Goal: Information Seeking & Learning: Learn about a topic

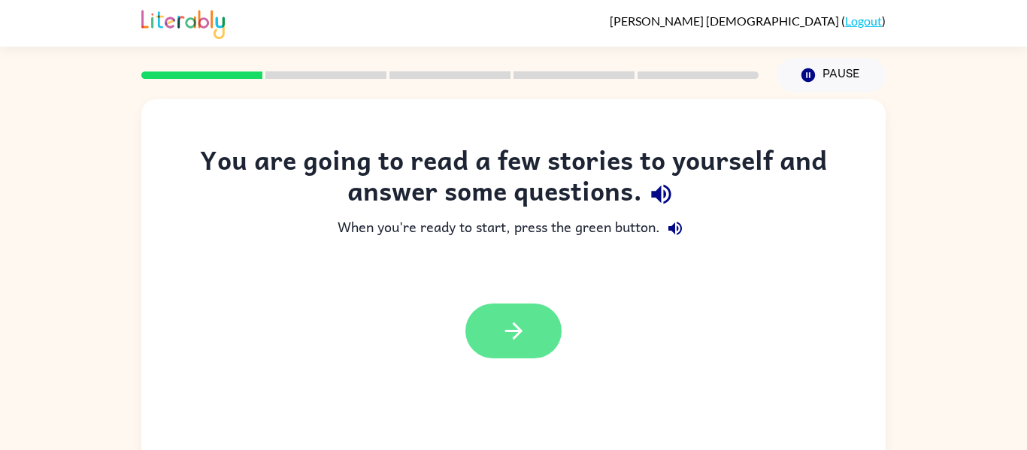
click at [491, 337] on button "button" at bounding box center [513, 331] width 96 height 55
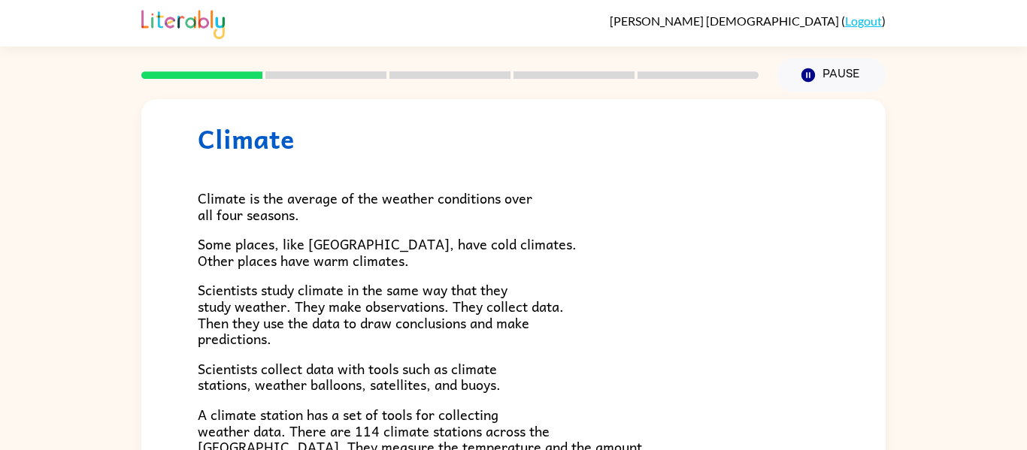
click at [428, 141] on h1 "Climate" at bounding box center [513, 138] width 631 height 31
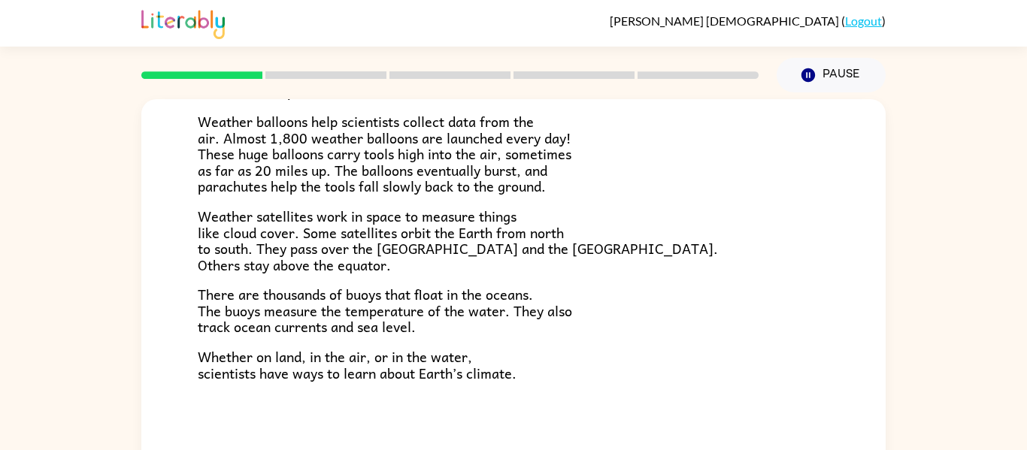
scroll to position [78, 0]
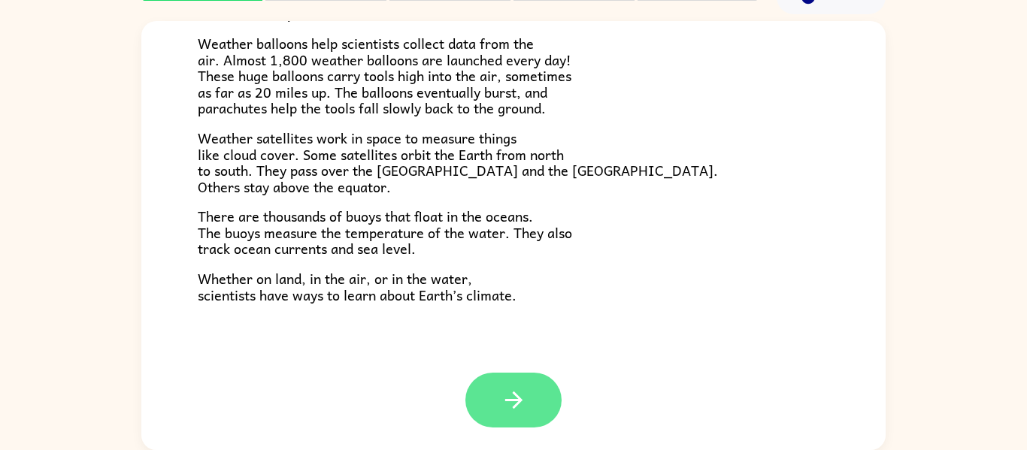
click at [542, 389] on button "button" at bounding box center [513, 400] width 96 height 55
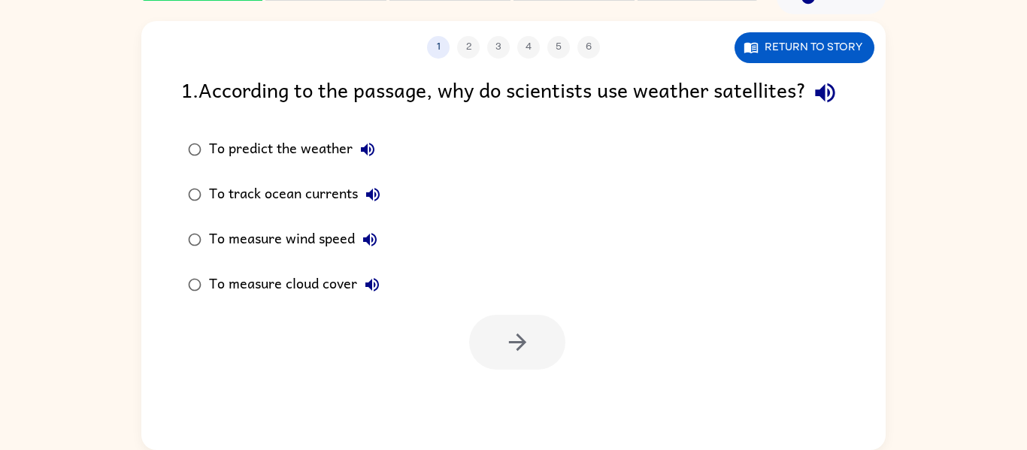
scroll to position [0, 0]
click at [323, 165] on div "To predict the weather" at bounding box center [296, 150] width 174 height 30
click at [493, 359] on button "button" at bounding box center [517, 342] width 96 height 55
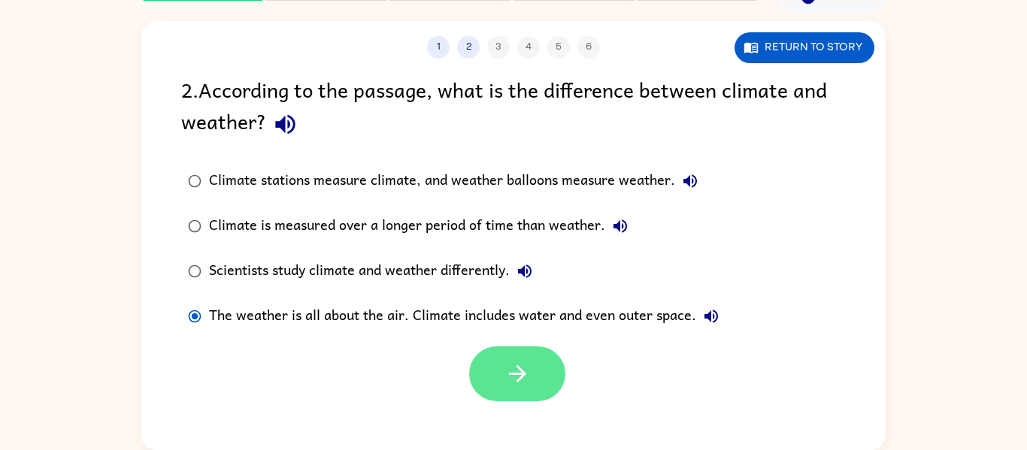
click at [519, 392] on button "button" at bounding box center [517, 373] width 96 height 55
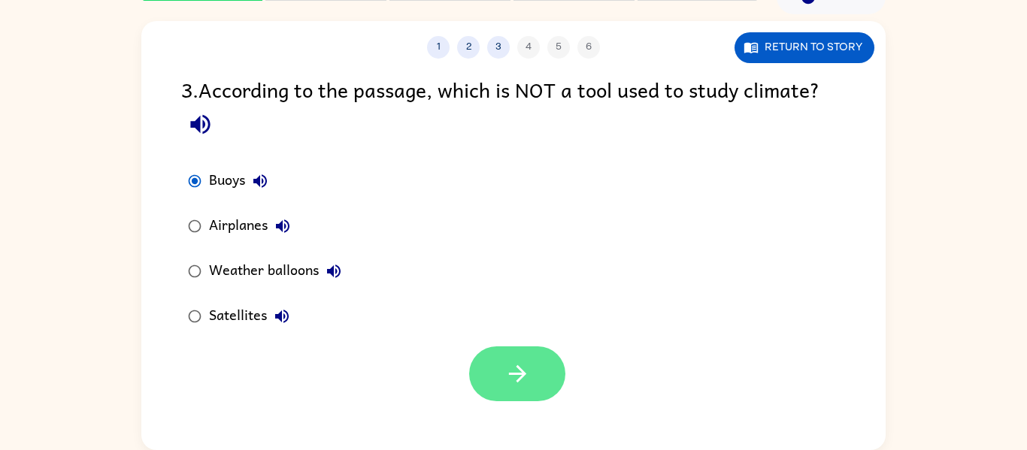
click at [528, 380] on icon "button" at bounding box center [517, 374] width 26 height 26
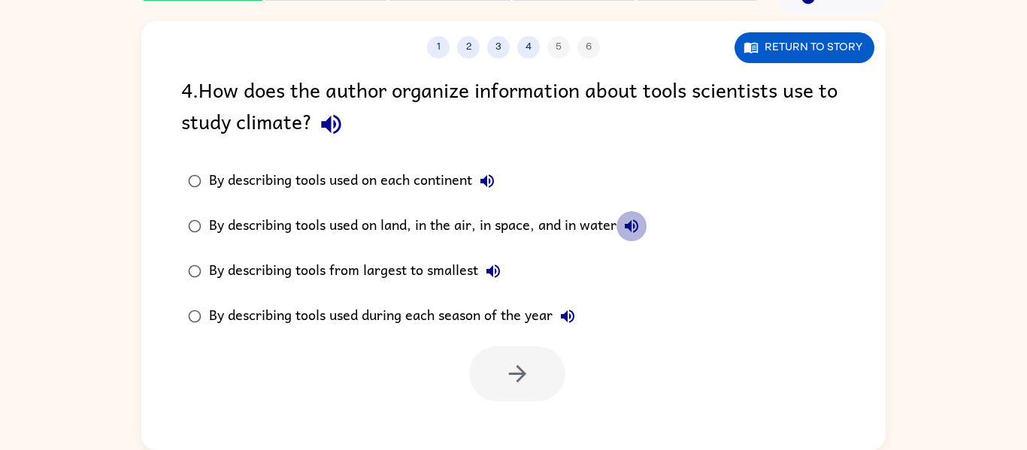
click at [631, 223] on icon "button" at bounding box center [632, 226] width 14 height 14
click at [490, 180] on icon "button" at bounding box center [487, 181] width 14 height 14
click at [476, 225] on div "By describing tools used on land, in the air, in space, and in water" at bounding box center [427, 226] width 437 height 30
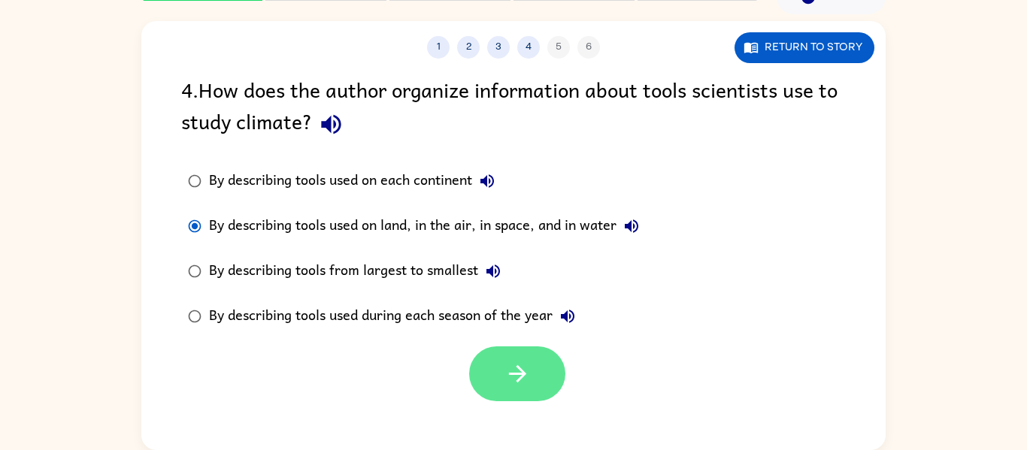
click at [515, 368] on icon "button" at bounding box center [517, 374] width 26 height 26
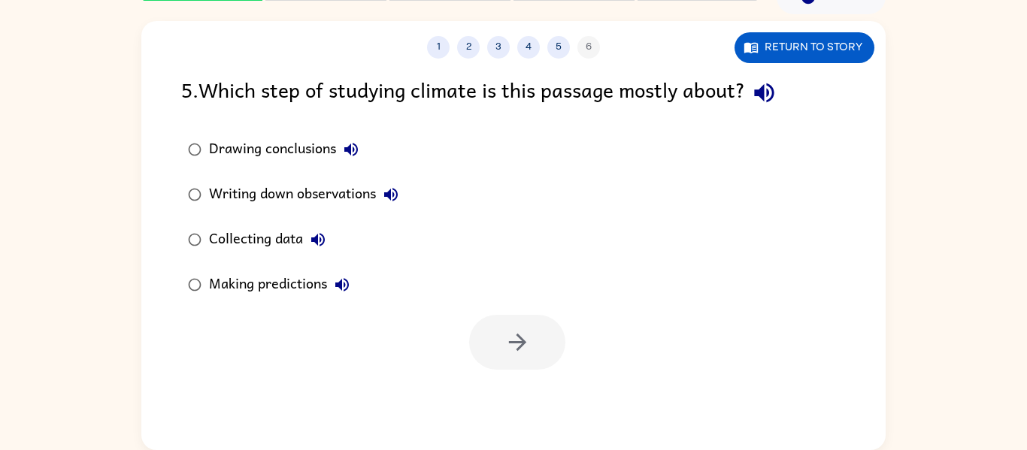
click at [382, 181] on div "Writing down observations" at bounding box center [307, 195] width 197 height 30
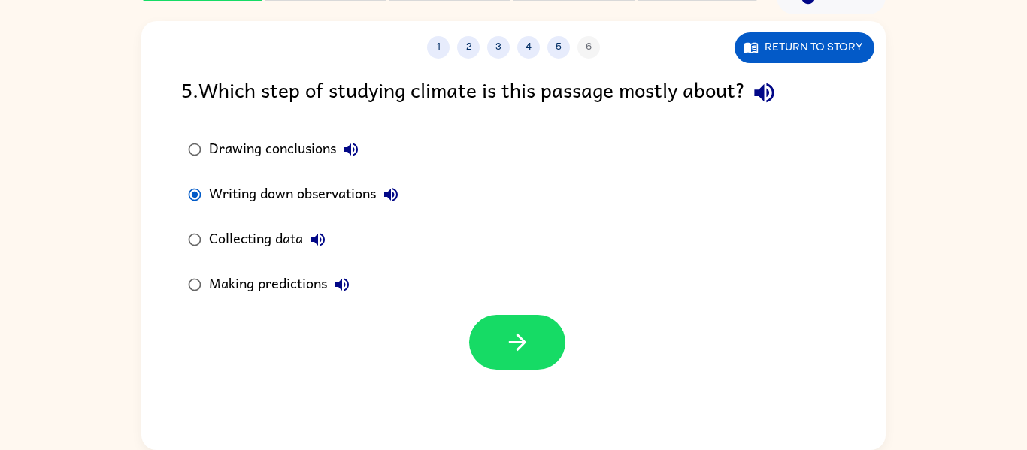
click at [236, 232] on div "Collecting data" at bounding box center [271, 240] width 124 height 30
click at [517, 337] on icon "button" at bounding box center [516, 342] width 17 height 17
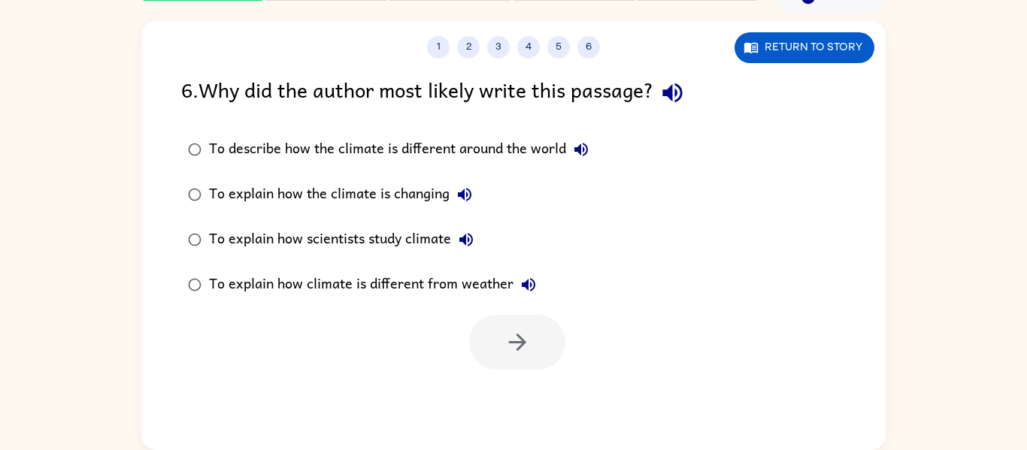
click at [396, 147] on div "To describe how the climate is different around the world" at bounding box center [402, 150] width 387 height 30
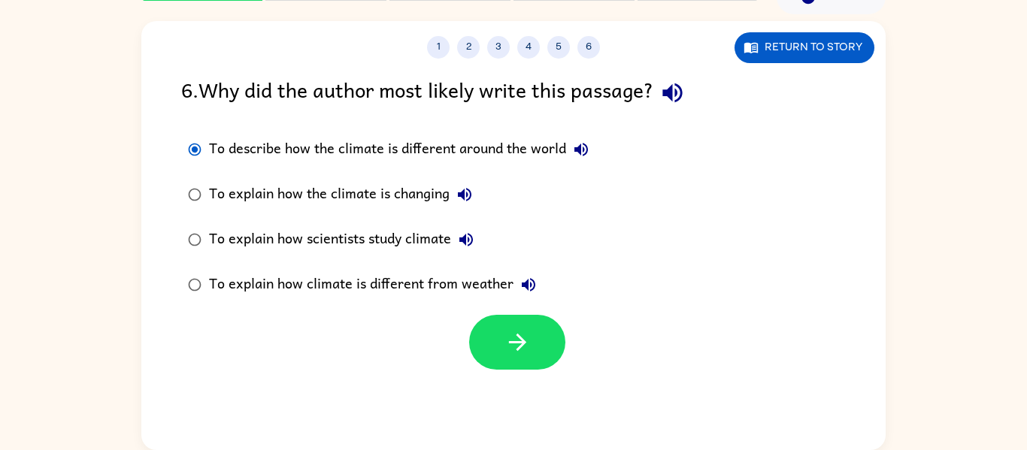
click at [365, 183] on div "To explain how the climate is changing" at bounding box center [344, 195] width 271 height 30
click at [518, 344] on icon "button" at bounding box center [517, 342] width 26 height 26
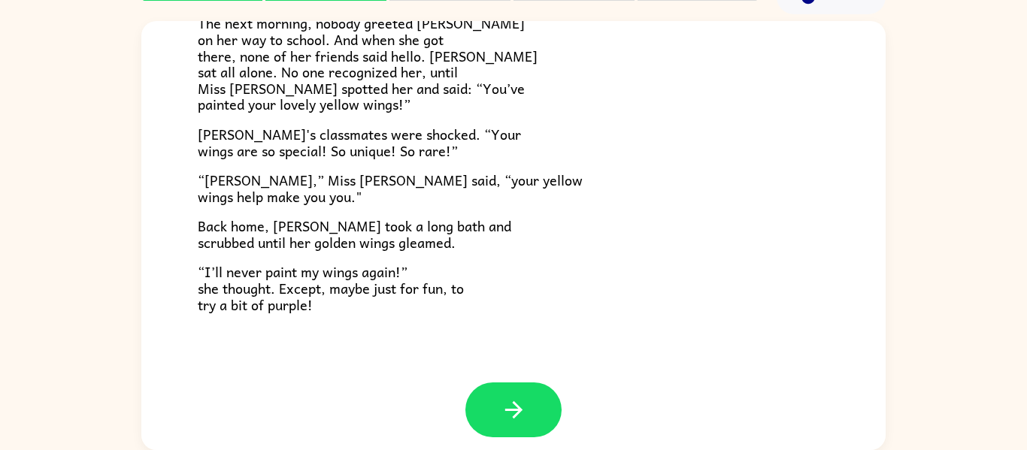
scroll to position [420, 0]
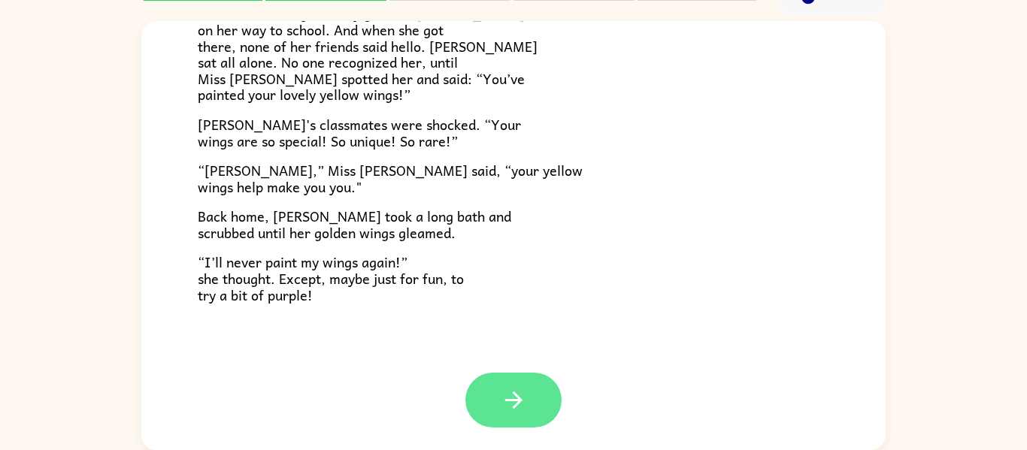
click at [498, 409] on button "button" at bounding box center [513, 400] width 96 height 55
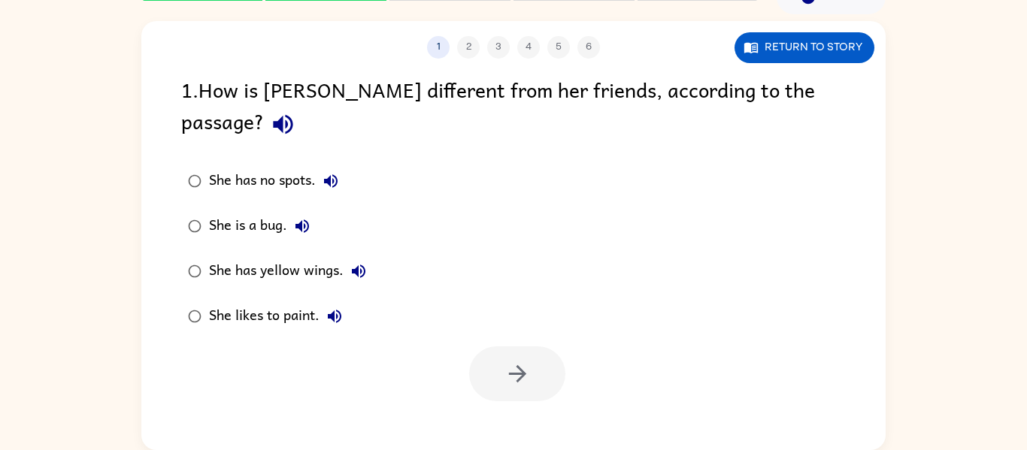
scroll to position [0, 0]
click at [259, 256] on div "She has yellow wings." at bounding box center [291, 271] width 165 height 30
click at [529, 361] on icon "button" at bounding box center [517, 374] width 26 height 26
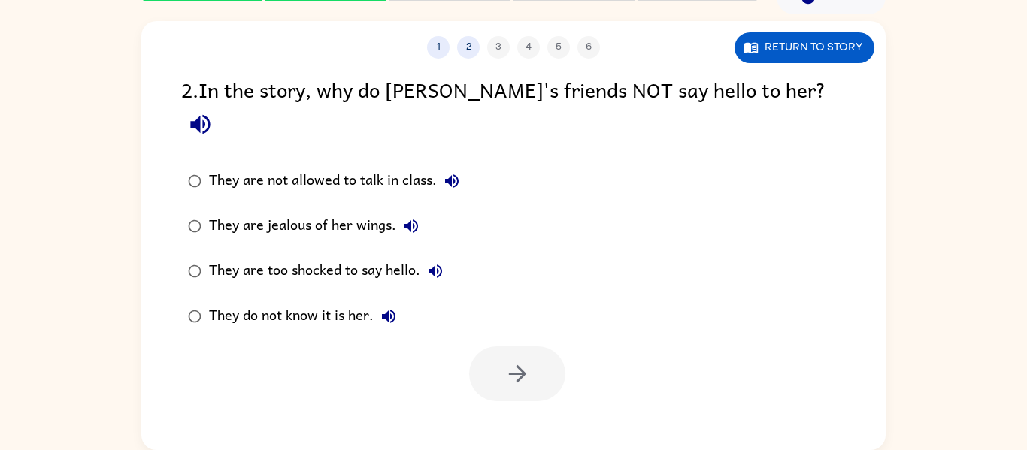
click at [319, 256] on div "They are too shocked to say hello." at bounding box center [329, 271] width 241 height 30
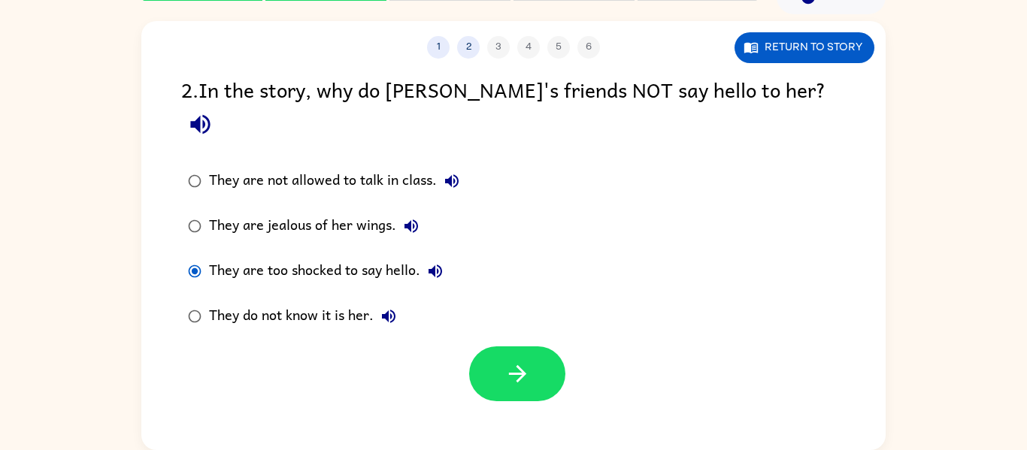
click at [298, 301] on div "They do not know it is her." at bounding box center [306, 316] width 195 height 30
click at [526, 361] on icon "button" at bounding box center [517, 374] width 26 height 26
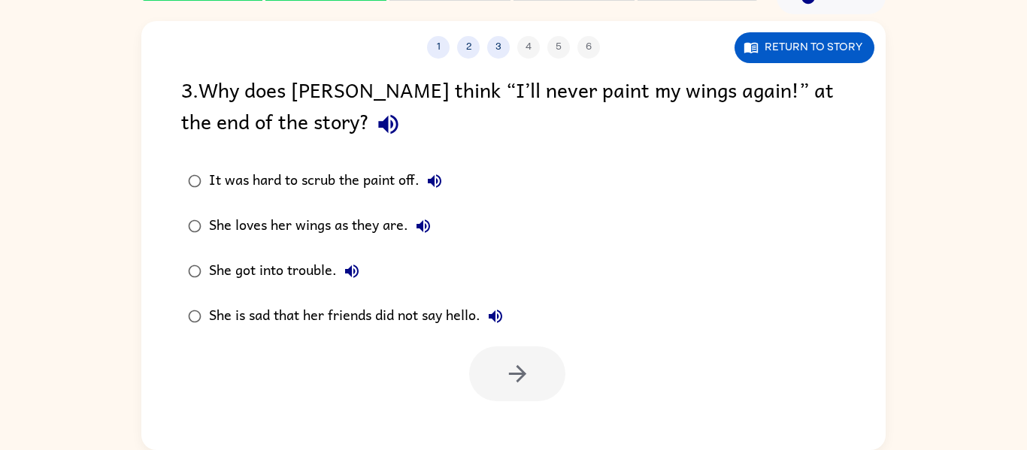
click at [370, 225] on div "She loves her wings as they are." at bounding box center [323, 226] width 229 height 30
click at [504, 354] on button "button" at bounding box center [517, 373] width 96 height 55
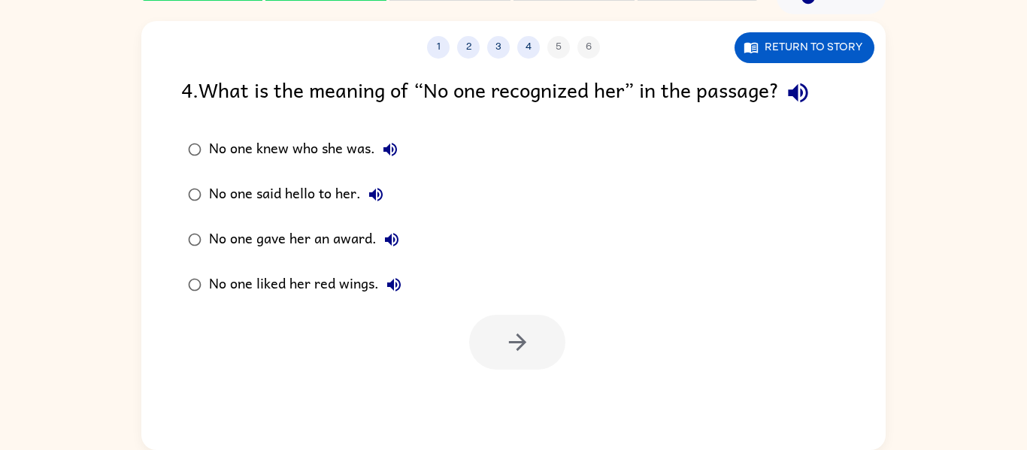
click at [304, 149] on div "No one knew who she was." at bounding box center [307, 150] width 196 height 30
click at [490, 335] on button "button" at bounding box center [517, 342] width 96 height 55
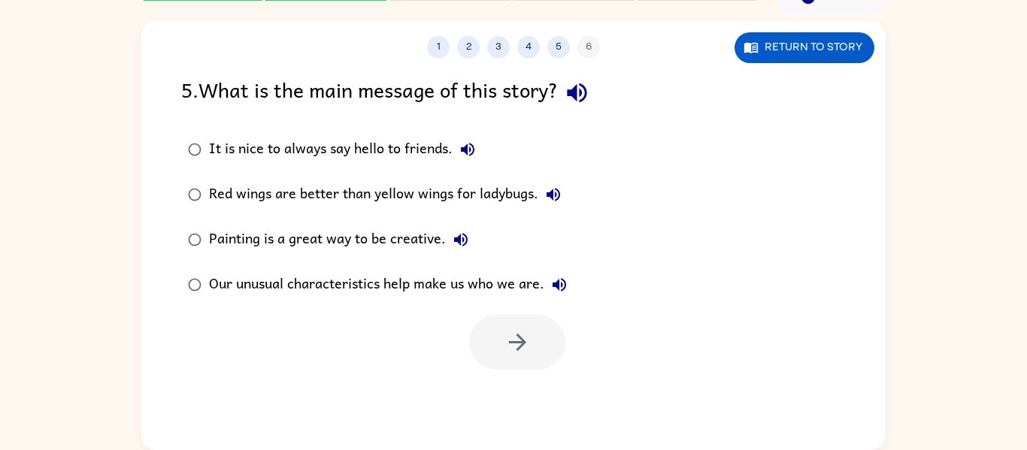
click at [410, 278] on div "Our unusual characteristics help make us who we are." at bounding box center [391, 285] width 365 height 30
click at [549, 349] on button "button" at bounding box center [517, 342] width 96 height 55
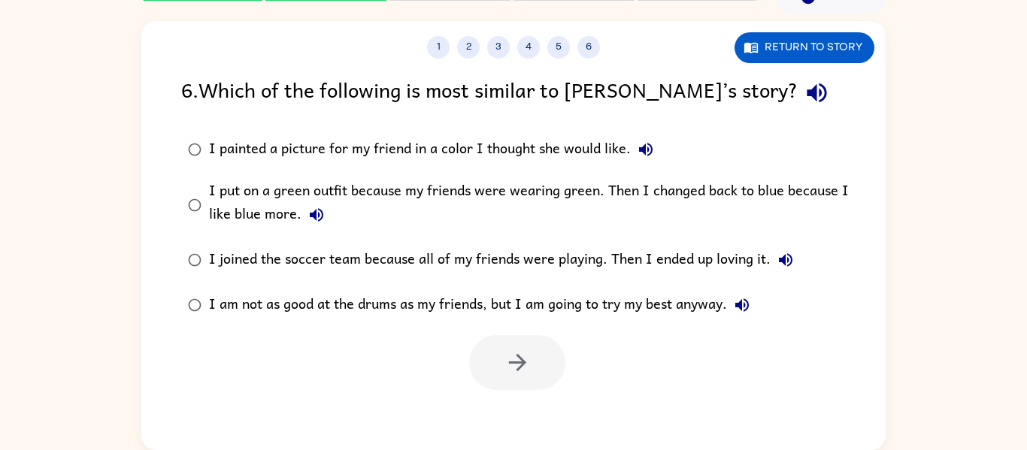
click at [714, 196] on div "I put on a green outfit because my friends were wearing green. Then I changed b…" at bounding box center [537, 205] width 657 height 50
click at [509, 370] on icon "button" at bounding box center [517, 362] width 26 height 26
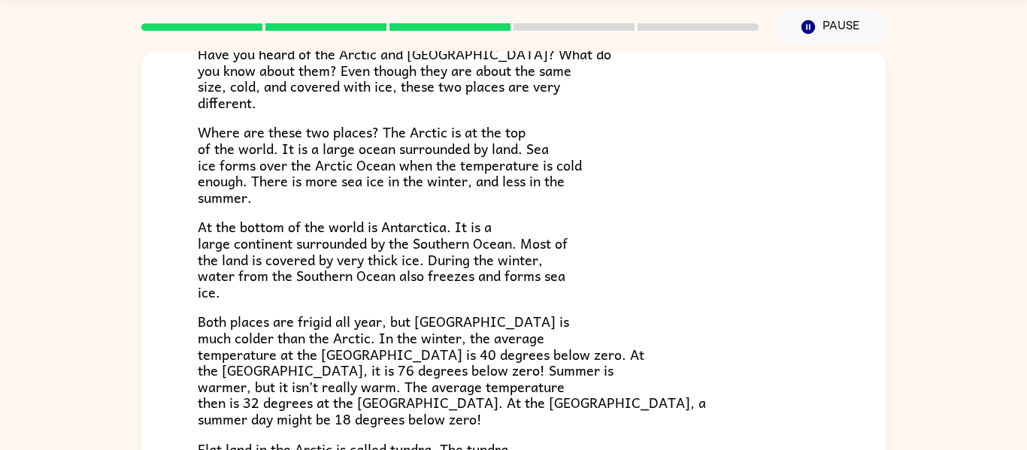
scroll to position [125, 0]
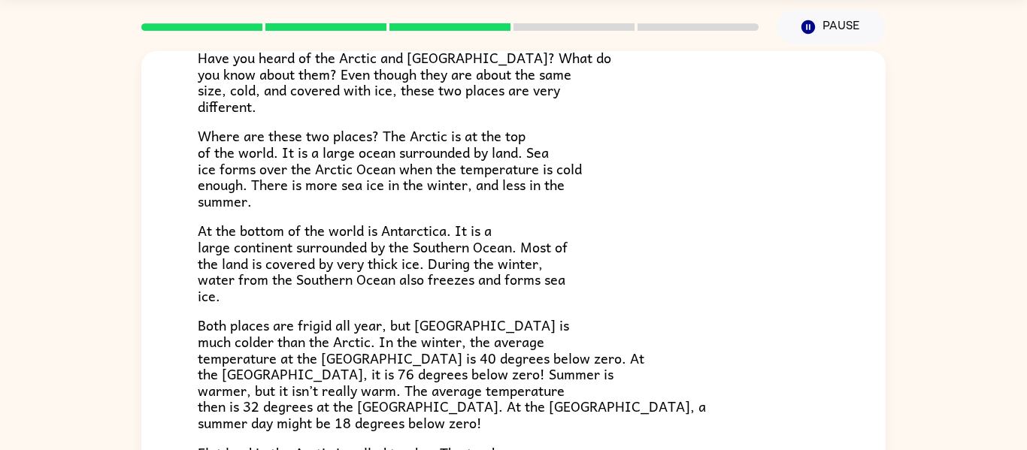
click at [548, 76] on span "Have you heard of the Arctic and [GEOGRAPHIC_DATA]? What do you know about them…" at bounding box center [404, 82] width 413 height 71
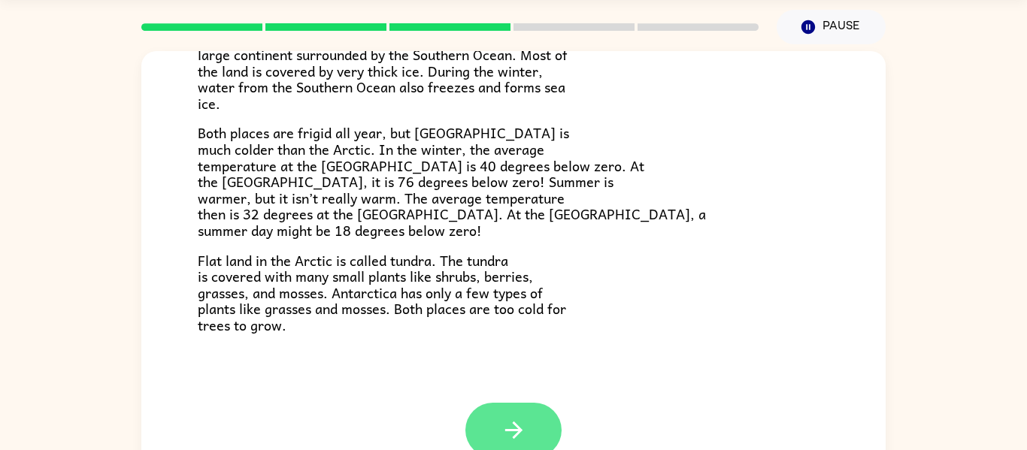
scroll to position [78, 0]
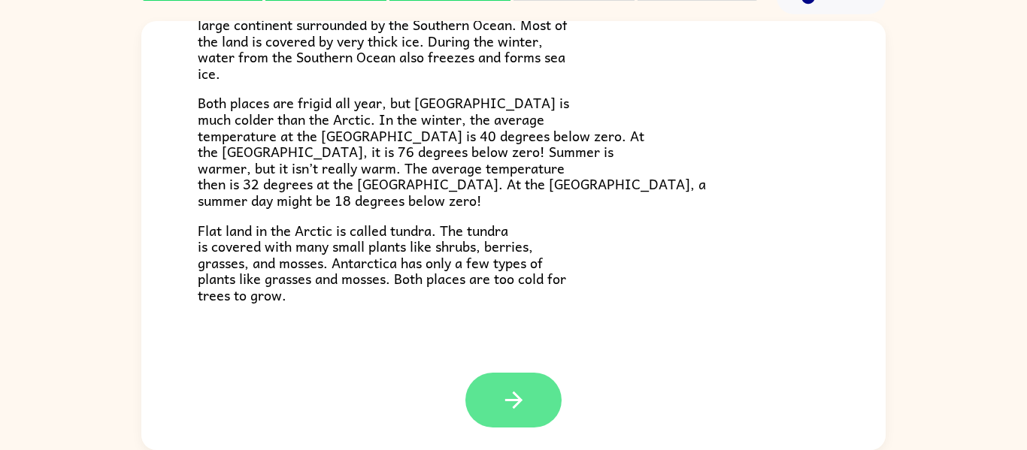
click at [524, 415] on button "button" at bounding box center [513, 400] width 96 height 55
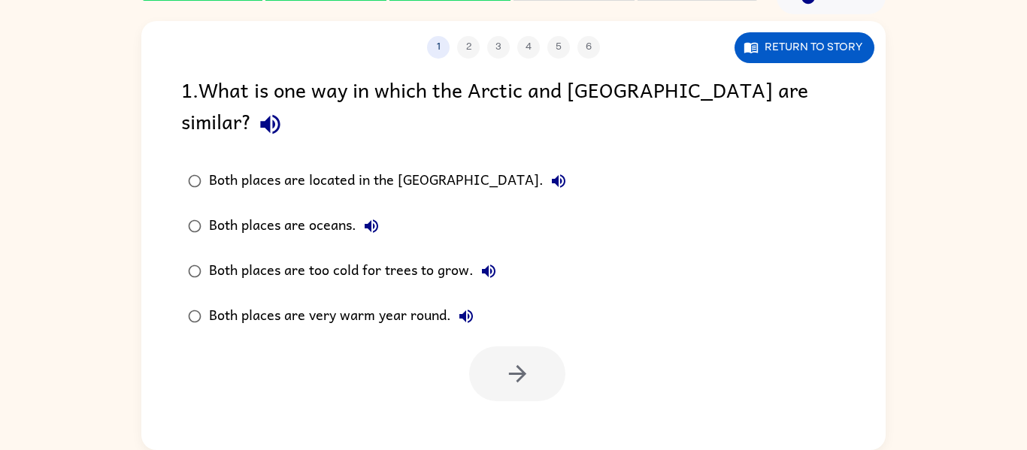
scroll to position [0, 0]
click at [424, 256] on div "Both places are too cold for trees to grow." at bounding box center [356, 271] width 295 height 30
click at [509, 361] on icon "button" at bounding box center [517, 374] width 26 height 26
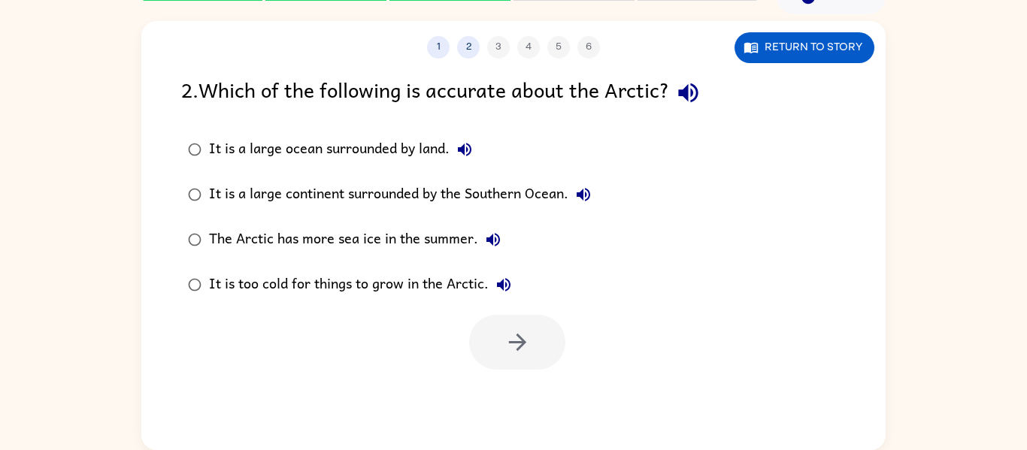
click at [348, 145] on div "It is a large ocean surrounded by land." at bounding box center [344, 150] width 271 height 30
click at [498, 357] on button "button" at bounding box center [517, 342] width 96 height 55
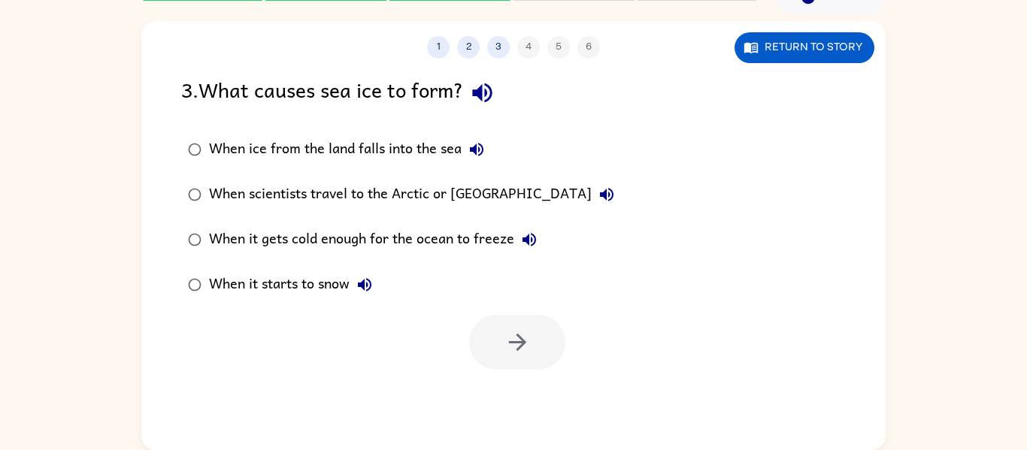
click at [468, 233] on div "When it gets cold enough for the ocean to freeze" at bounding box center [376, 240] width 335 height 30
click at [486, 366] on button "button" at bounding box center [517, 342] width 96 height 55
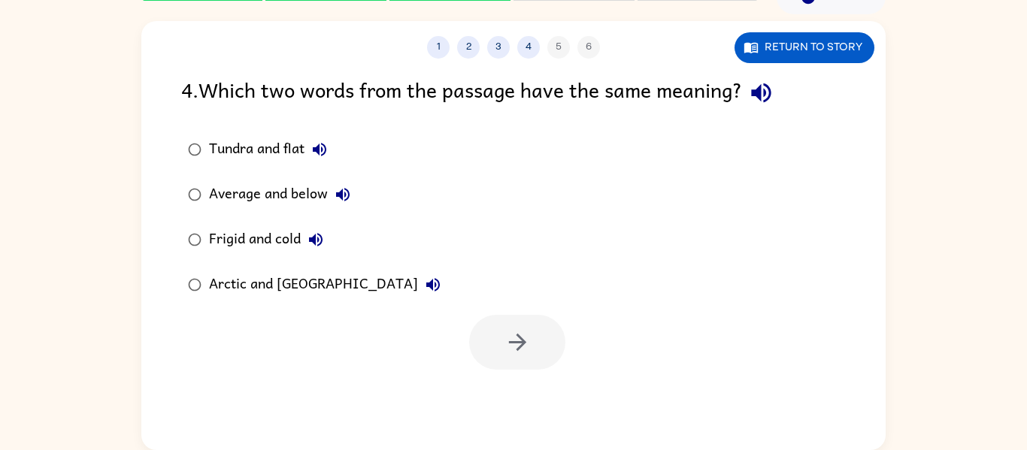
click at [286, 144] on div "Tundra and flat" at bounding box center [272, 150] width 126 height 30
click at [490, 353] on button "button" at bounding box center [517, 342] width 96 height 55
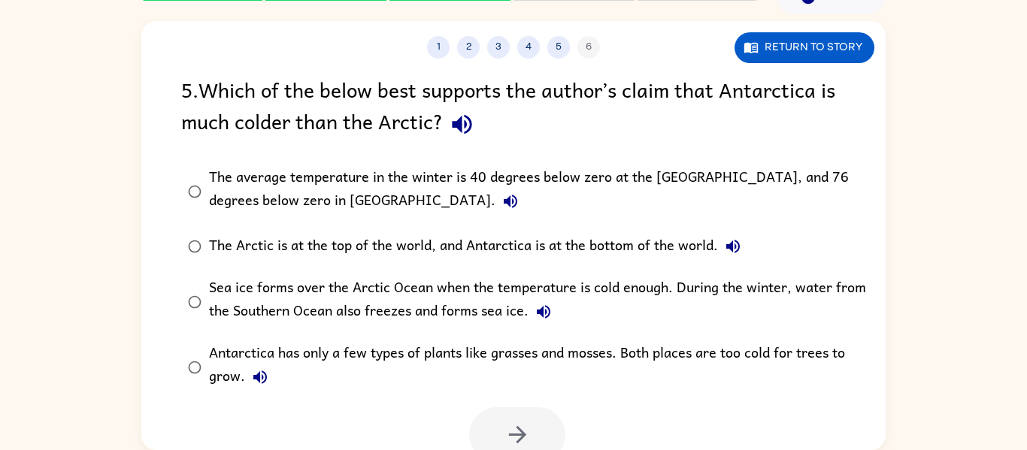
click at [330, 176] on div "The average temperature in the winter is 40 degrees below zero at the [GEOGRAPH…" at bounding box center [537, 191] width 657 height 50
click at [503, 434] on button "button" at bounding box center [517, 434] width 96 height 55
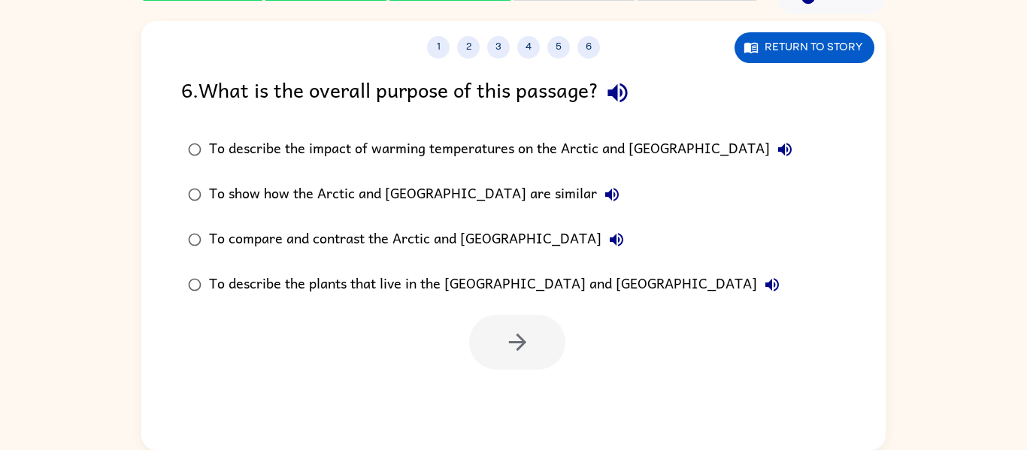
click at [476, 237] on div "To compare and contrast the Arctic and [GEOGRAPHIC_DATA]" at bounding box center [420, 240] width 422 height 30
click at [512, 361] on button "button" at bounding box center [517, 342] width 96 height 55
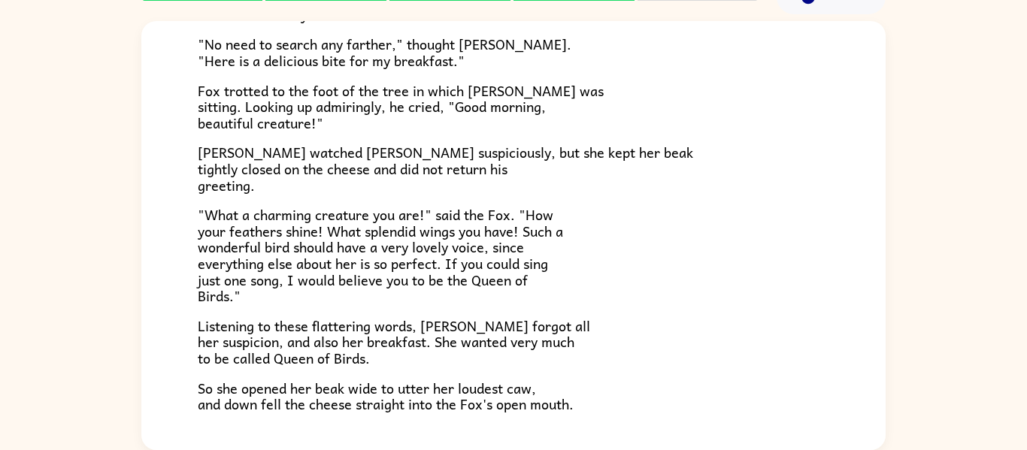
scroll to position [191, 0]
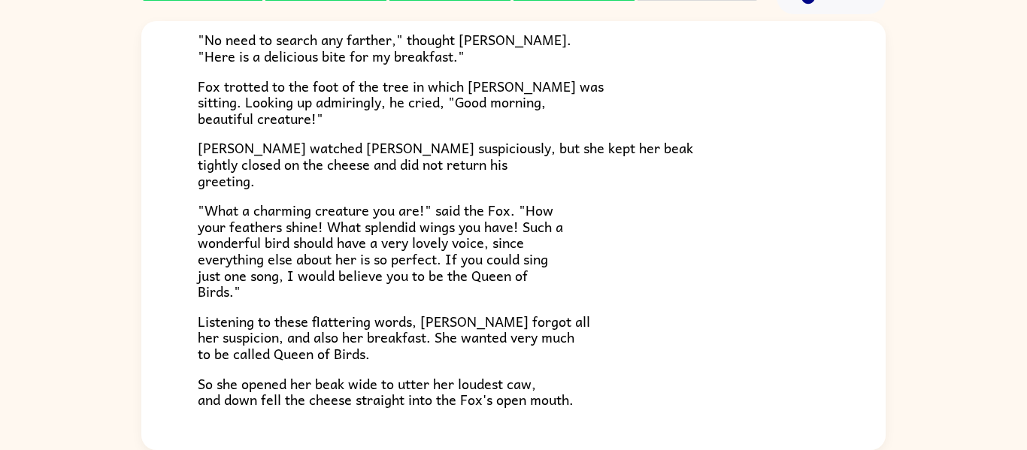
click at [591, 162] on p "[PERSON_NAME] watched [PERSON_NAME] suspiciously, but she kept her beak tightly…" at bounding box center [513, 164] width 631 height 49
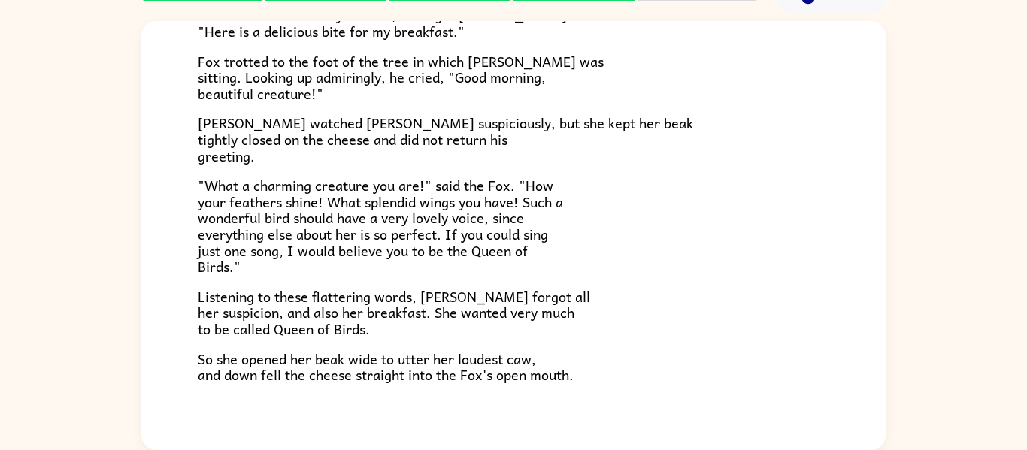
scroll to position [217, 0]
click at [611, 165] on div "One bright morning as [PERSON_NAME] was following his sharp nose through the wo…" at bounding box center [513, 136] width 631 height 491
click at [613, 153] on p "[PERSON_NAME] watched [PERSON_NAME] suspiciously, but she kept her beak tightly…" at bounding box center [513, 137] width 631 height 49
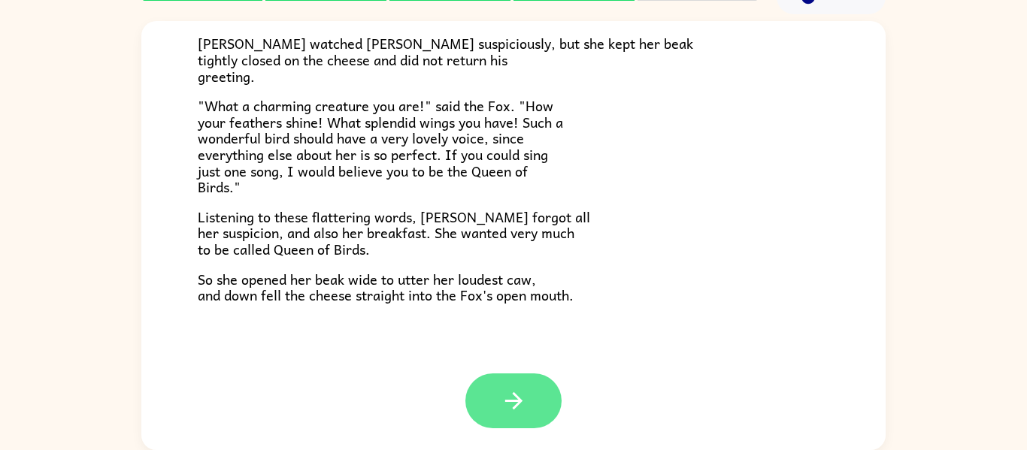
click at [538, 398] on button "button" at bounding box center [513, 401] width 96 height 55
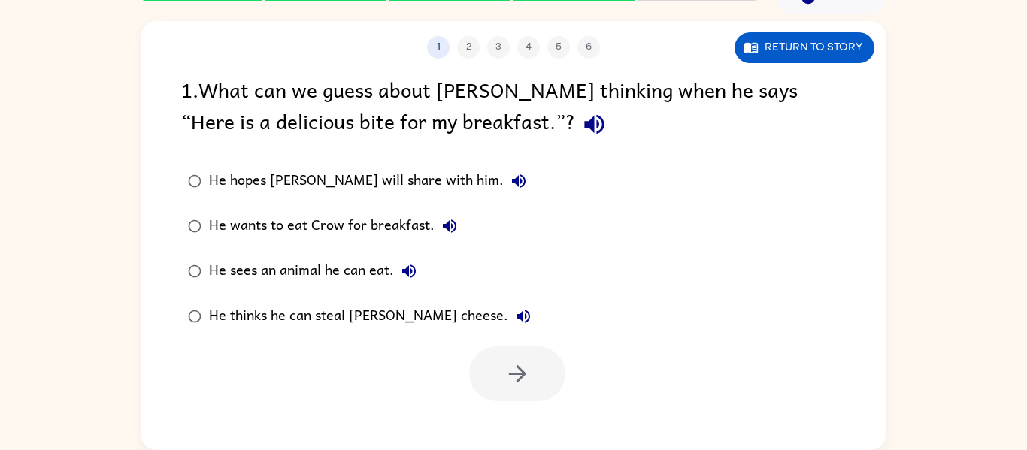
scroll to position [0, 0]
click at [395, 314] on div "He thinks he can steal [PERSON_NAME] cheese." at bounding box center [373, 316] width 329 height 30
click at [481, 376] on button "button" at bounding box center [517, 373] width 96 height 55
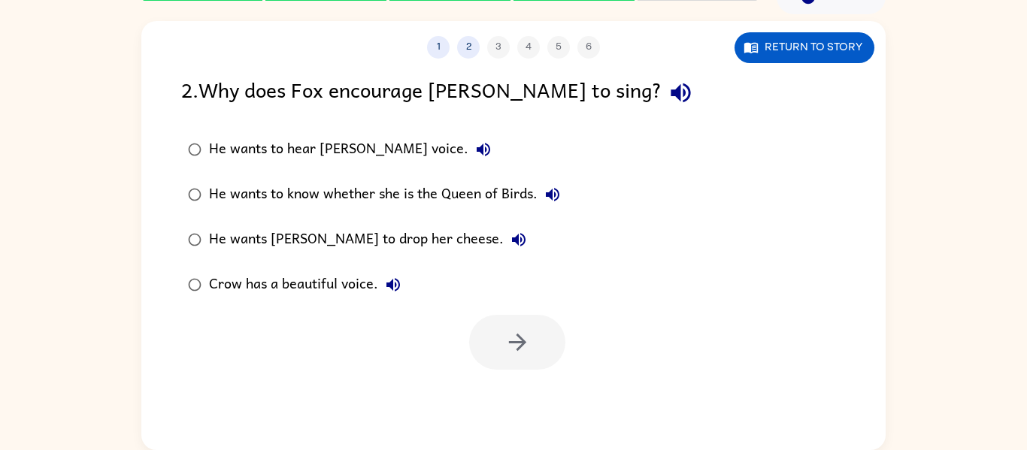
click at [396, 236] on div "He wants [PERSON_NAME] to drop her cheese." at bounding box center [371, 240] width 325 height 30
click at [498, 343] on button "button" at bounding box center [517, 342] width 96 height 55
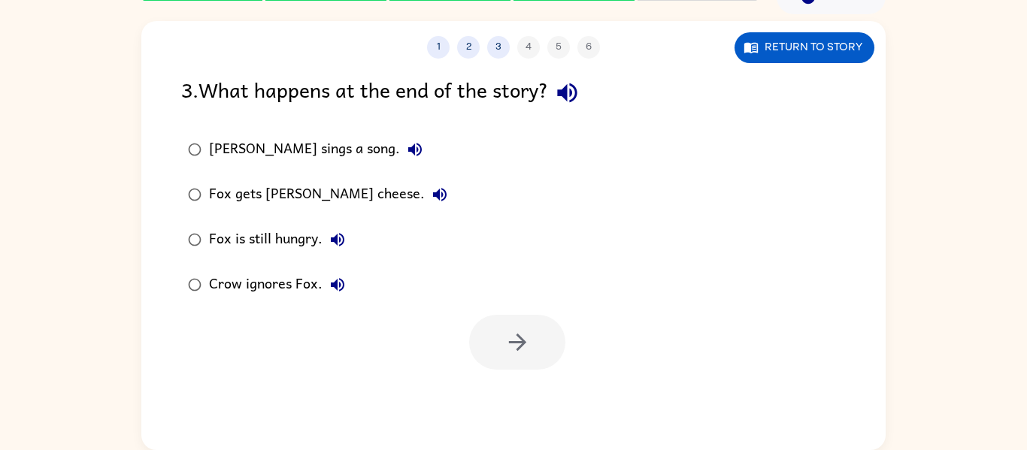
click at [286, 192] on div "Fox gets [PERSON_NAME] cheese." at bounding box center [332, 195] width 246 height 30
click at [521, 332] on icon "button" at bounding box center [517, 342] width 26 height 26
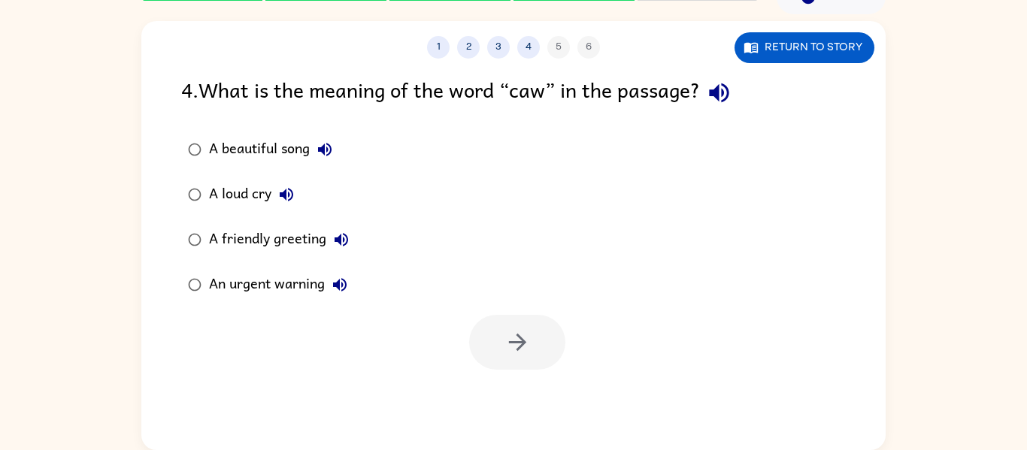
click at [250, 191] on div "A loud cry" at bounding box center [255, 195] width 92 height 30
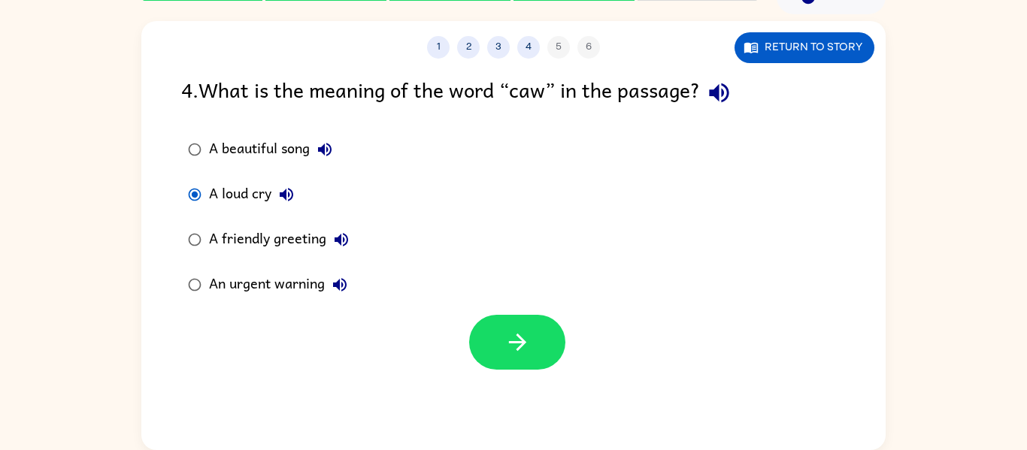
click at [267, 147] on div "A beautiful song" at bounding box center [274, 150] width 131 height 30
click at [528, 327] on button "button" at bounding box center [517, 342] width 96 height 55
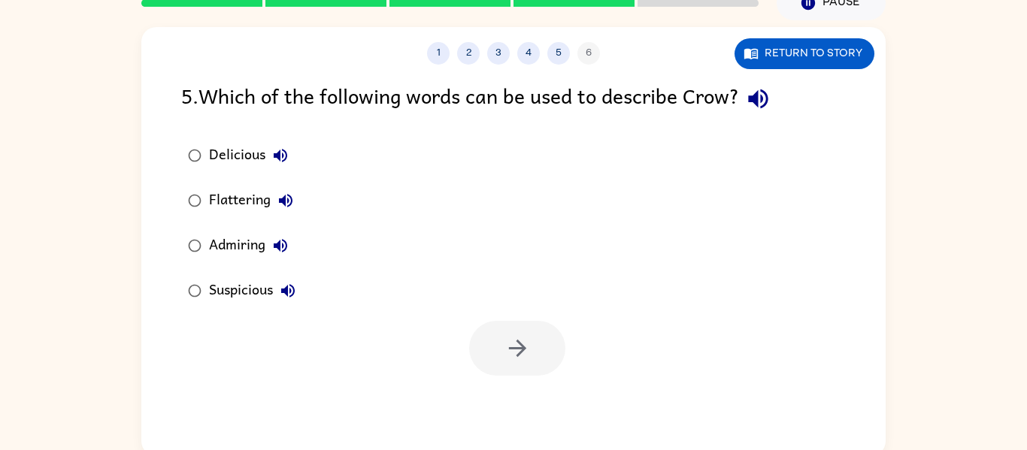
scroll to position [74, 0]
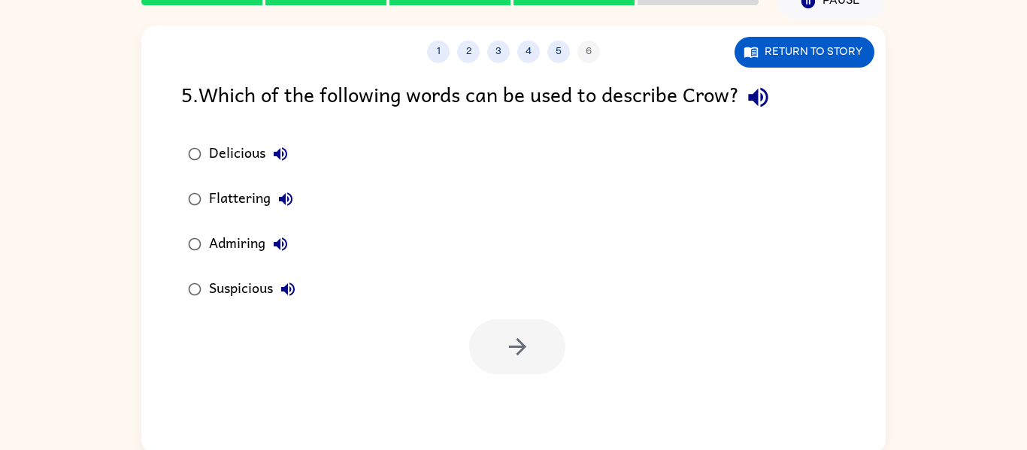
click at [242, 287] on div "Suspicious" at bounding box center [256, 289] width 94 height 30
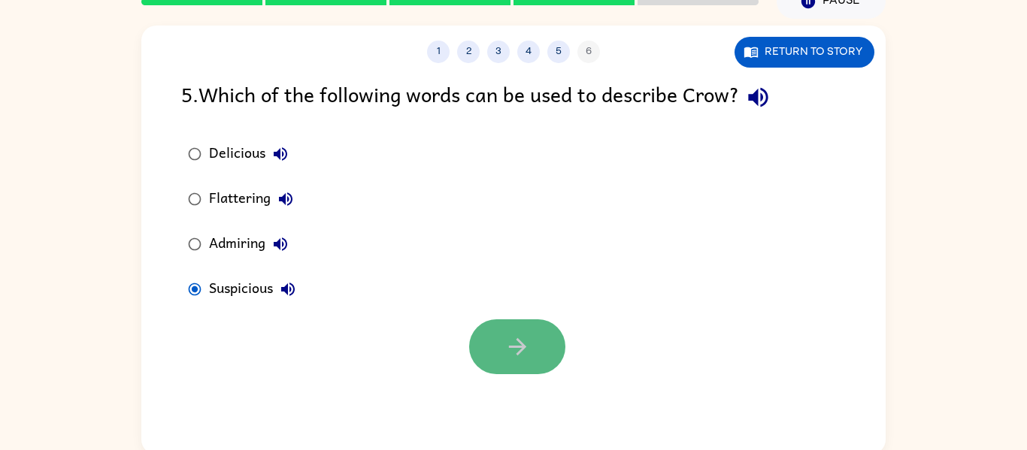
click at [505, 355] on icon "button" at bounding box center [517, 347] width 26 height 26
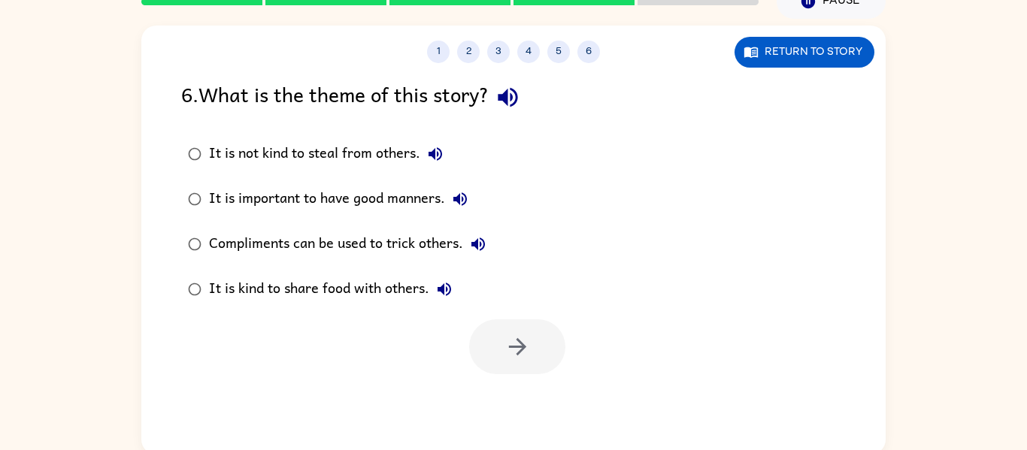
click at [439, 243] on div "Compliments can be used to trick others." at bounding box center [351, 244] width 284 height 30
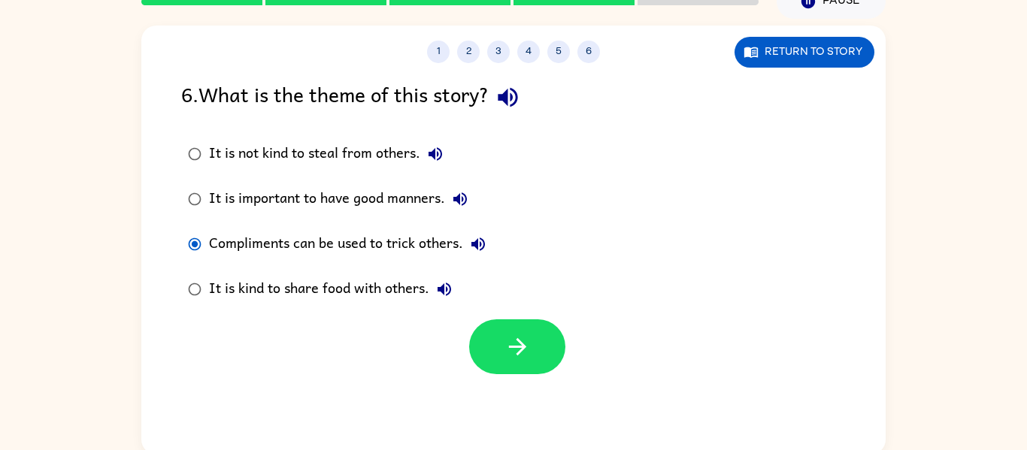
click at [474, 323] on div at bounding box center [517, 346] width 96 height 55
click at [505, 334] on icon "button" at bounding box center [517, 347] width 26 height 26
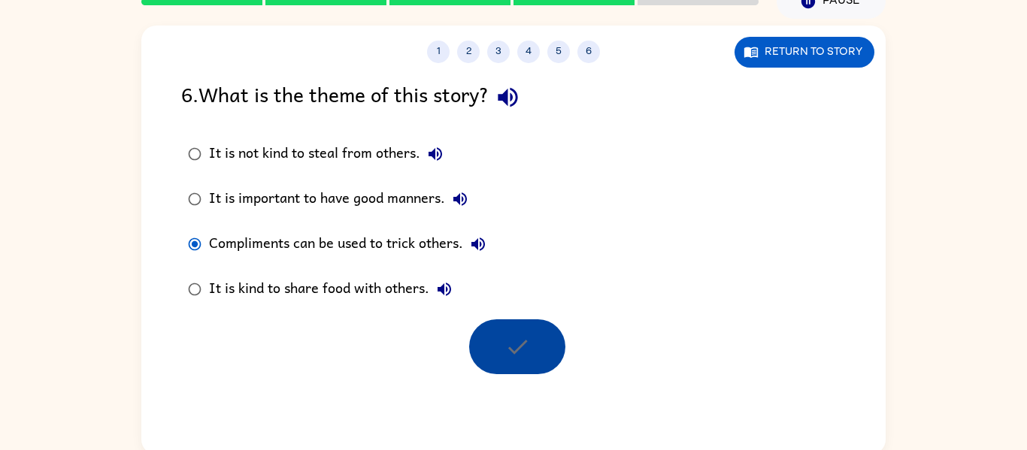
scroll to position [51, 0]
